Goal: Navigation & Orientation: Find specific page/section

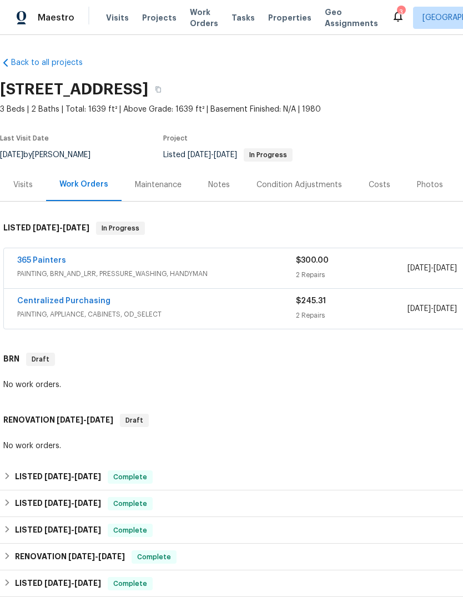
click at [284, 14] on span "Properties" at bounding box center [289, 17] width 43 height 11
